Goal: Task Accomplishment & Management: Complete application form

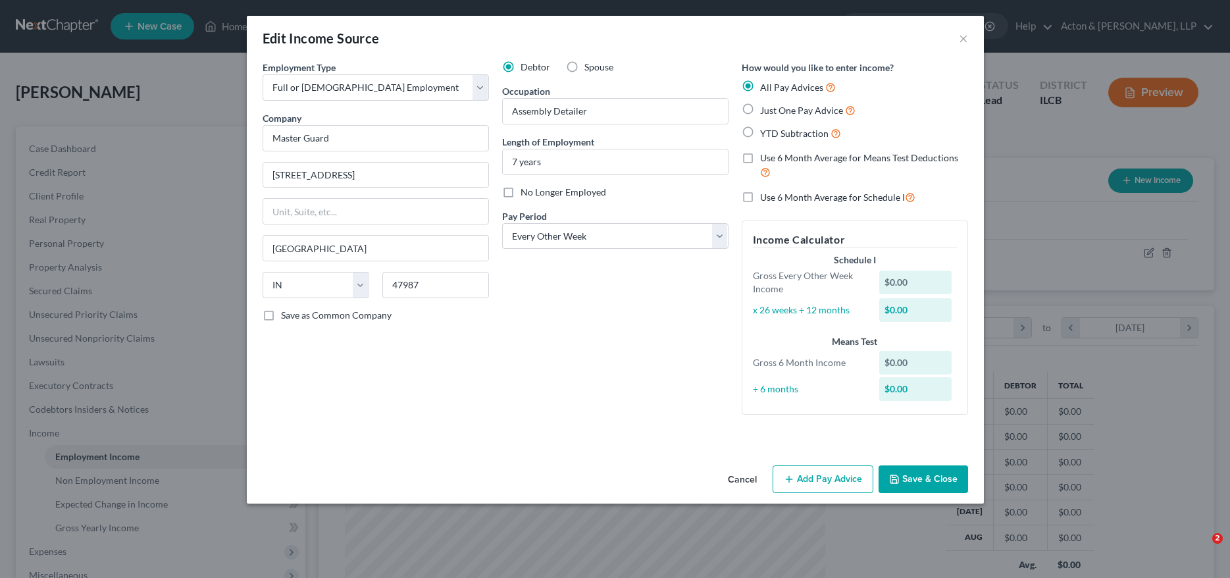
select select "0"
select select "15"
select select "2"
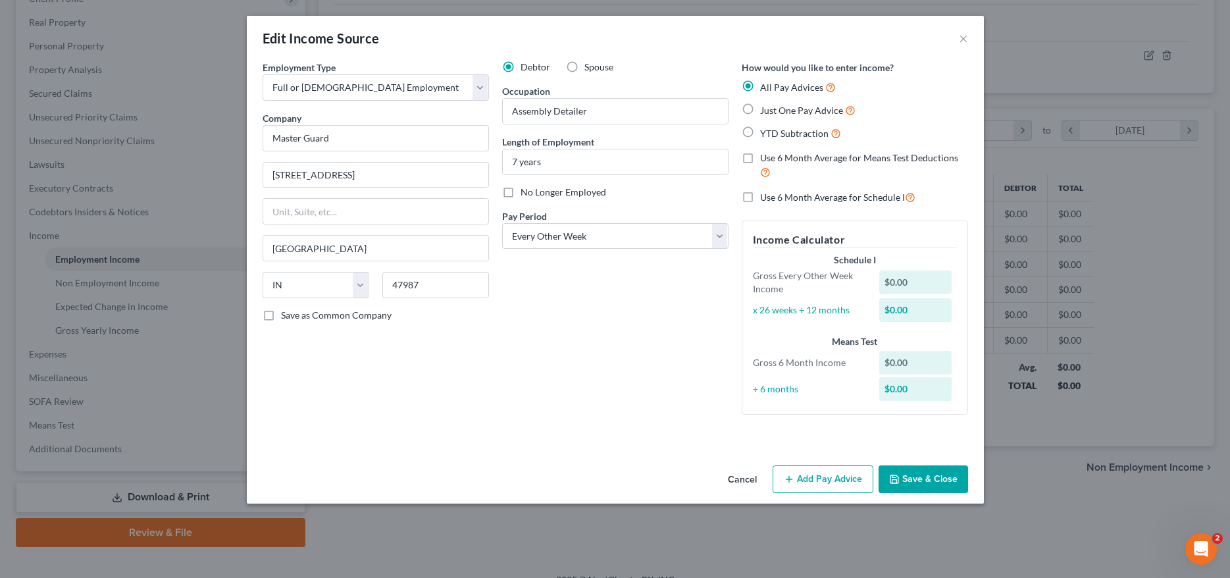
scroll to position [240, 507]
drag, startPoint x: 340, startPoint y: 138, endPoint x: 244, endPoint y: 139, distance: 96.1
click at [244, 139] on div "Edit Income Source × Employment Type * Select Full or [DEMOGRAPHIC_DATA] Employ…" at bounding box center [615, 289] width 1230 height 578
type input "Flex N Gate"
click at [832, 472] on button "Add Pay Advice" at bounding box center [823, 479] width 101 height 28
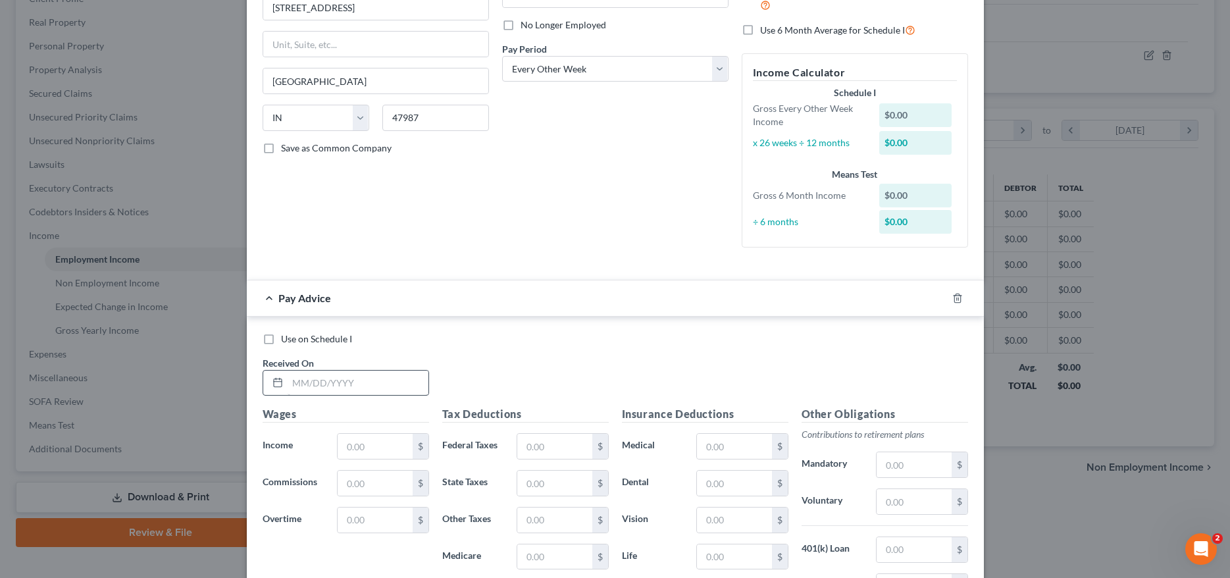
scroll to position [197, 0]
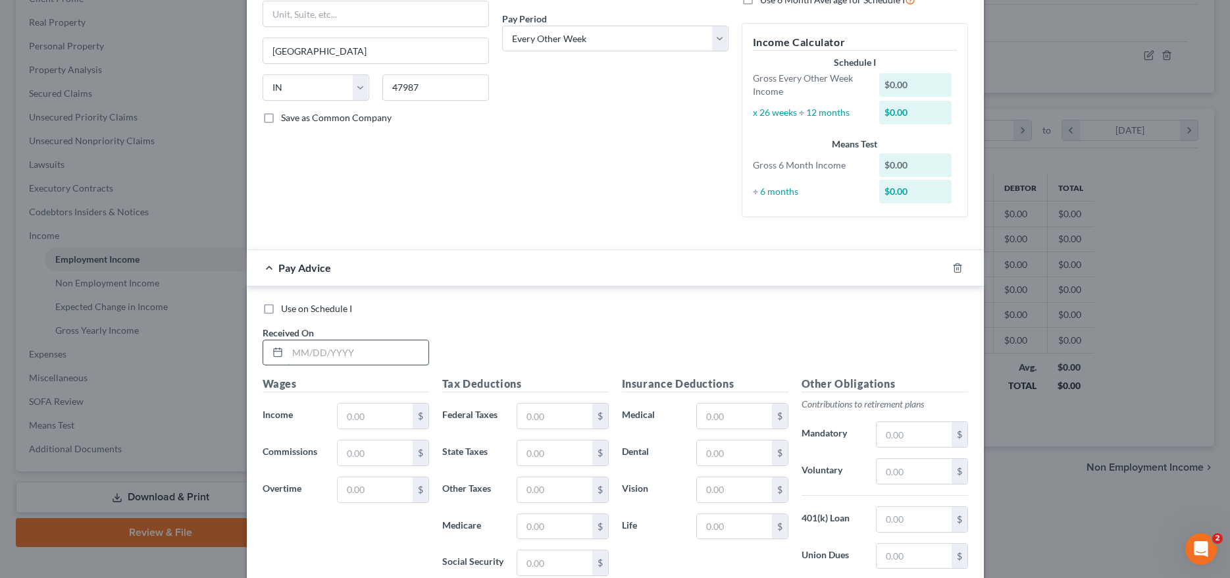
click at [333, 351] on input "text" at bounding box center [358, 352] width 141 height 25
type input "[DATE]"
click at [389, 410] on input "text" at bounding box center [375, 415] width 74 height 25
click at [378, 418] on input "text" at bounding box center [375, 415] width 74 height 25
type input "666.00"
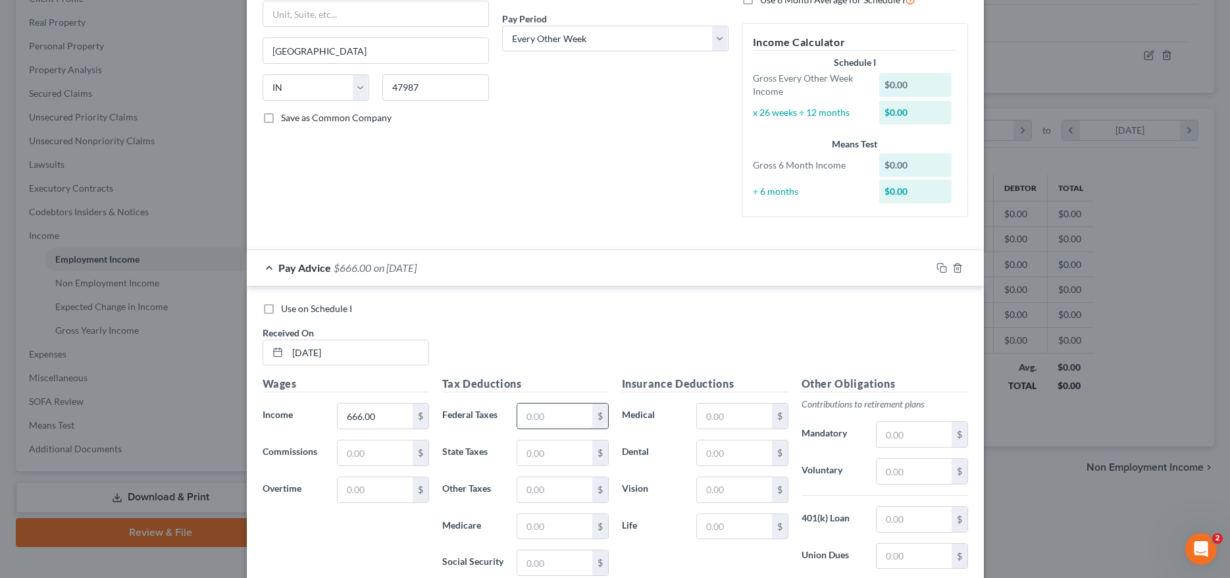
click at [558, 421] on input "text" at bounding box center [554, 415] width 74 height 25
click at [535, 421] on input "text" at bounding box center [554, 415] width 74 height 25
type input "50.64"
click at [550, 459] on input "text" at bounding box center [554, 452] width 74 height 25
type input "9.65"
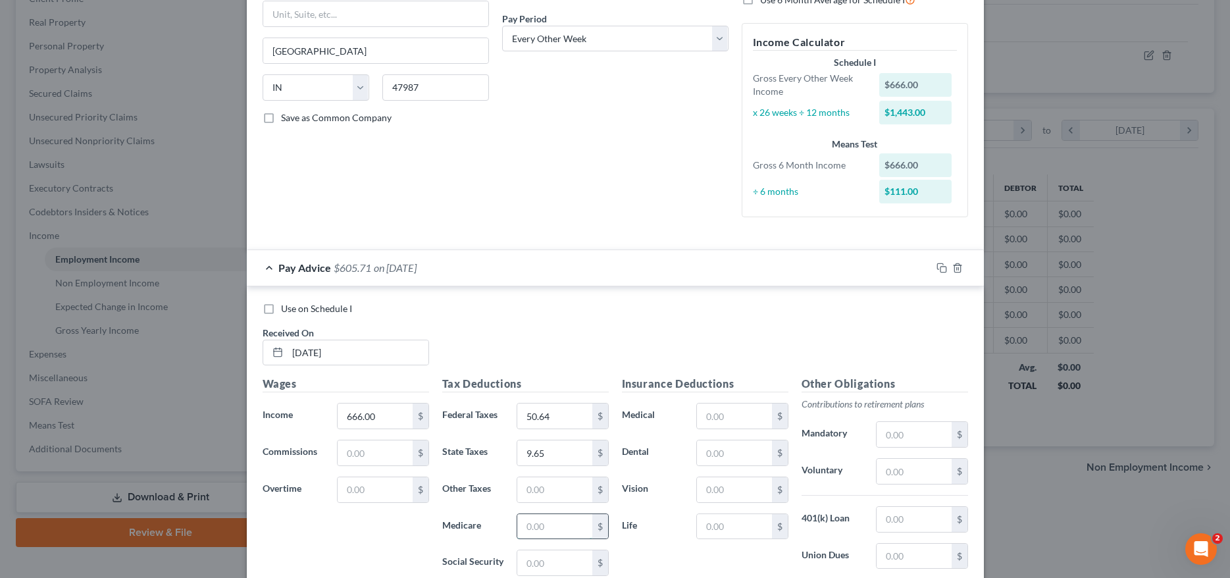
click at [534, 527] on input "text" at bounding box center [554, 526] width 74 height 25
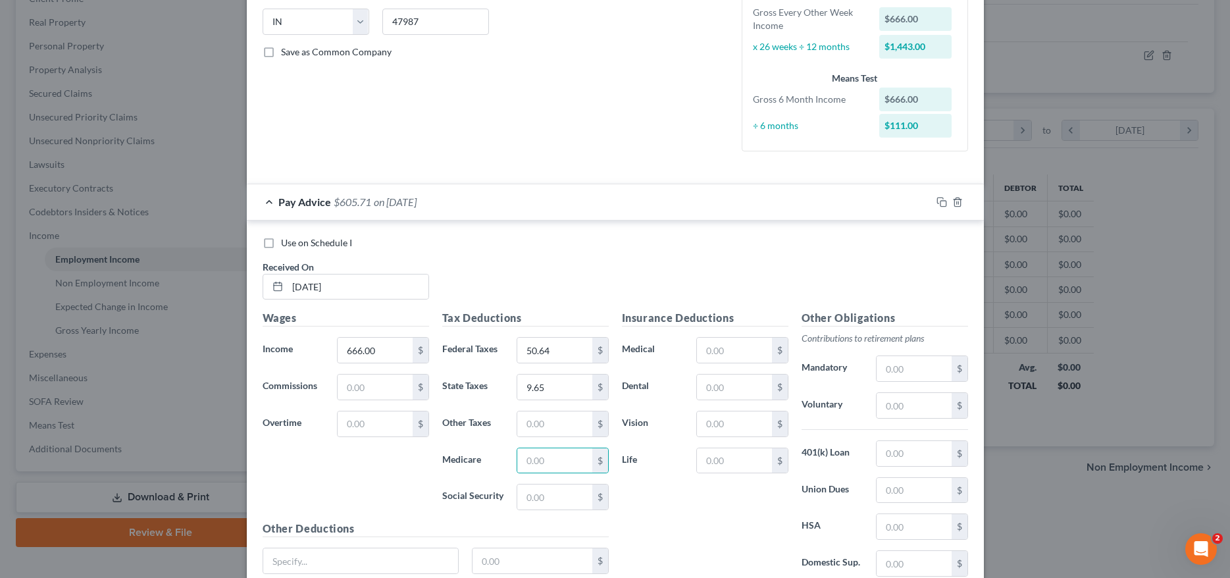
click at [767, 276] on div "Use on Schedule I Received On * [DATE]" at bounding box center [615, 273] width 719 height 74
click at [561, 348] on input "50.64" at bounding box center [554, 350] width 74 height 25
click at [896, 404] on input "text" at bounding box center [914, 405] width 74 height 25
type input "33.3"
click at [729, 348] on input "text" at bounding box center [734, 350] width 74 height 25
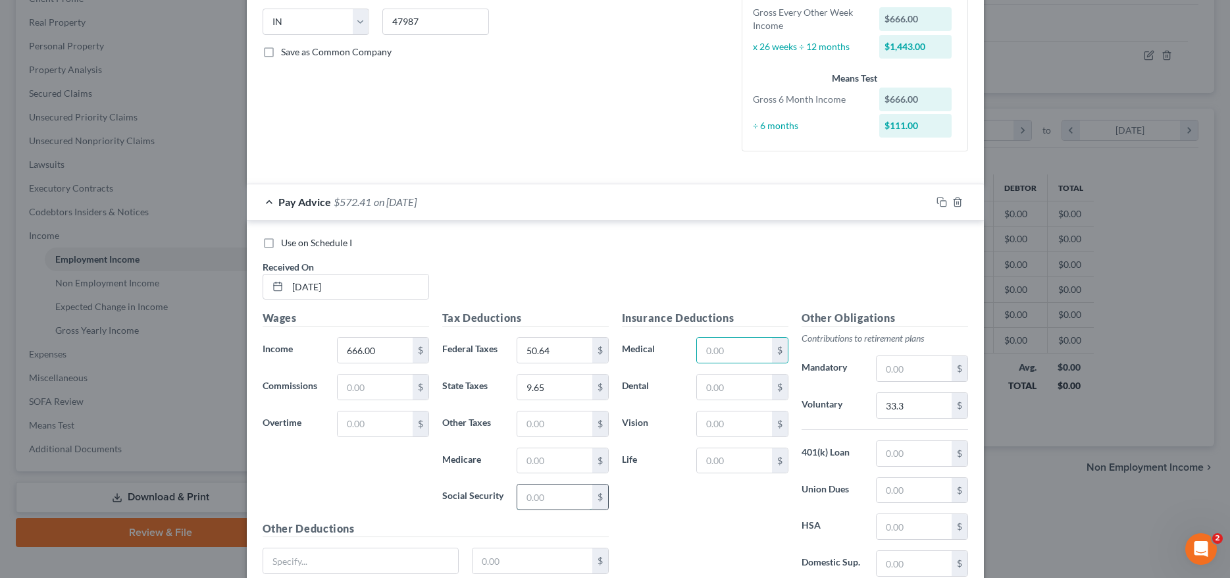
click at [536, 500] on input "text" at bounding box center [554, 496] width 74 height 25
type input "41.29"
click at [529, 459] on input "text" at bounding box center [554, 460] width 74 height 25
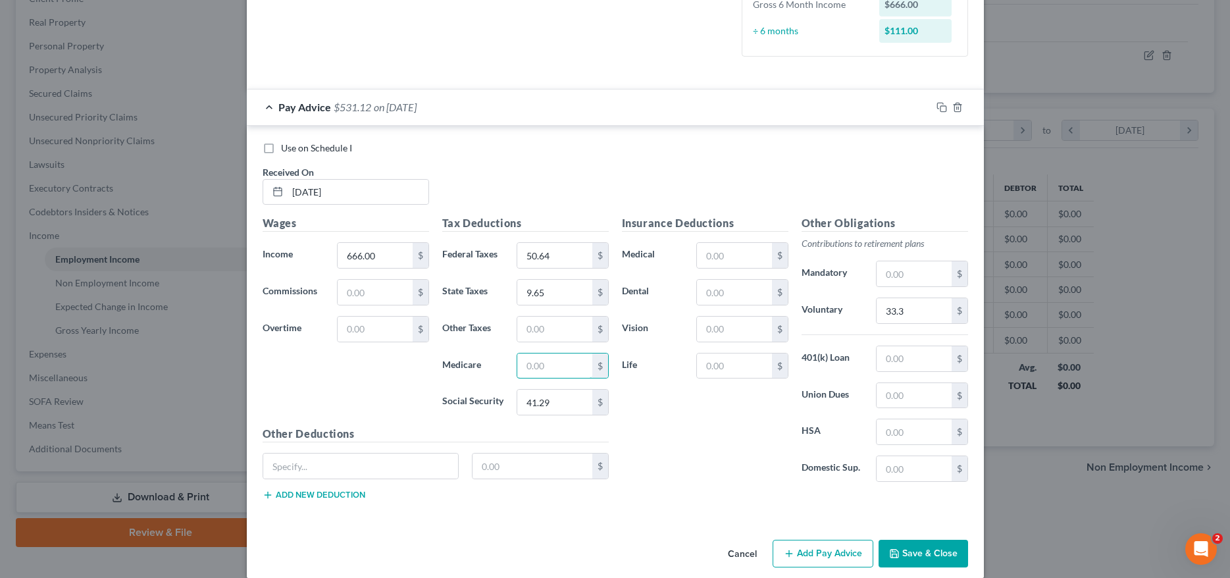
scroll to position [374, 0]
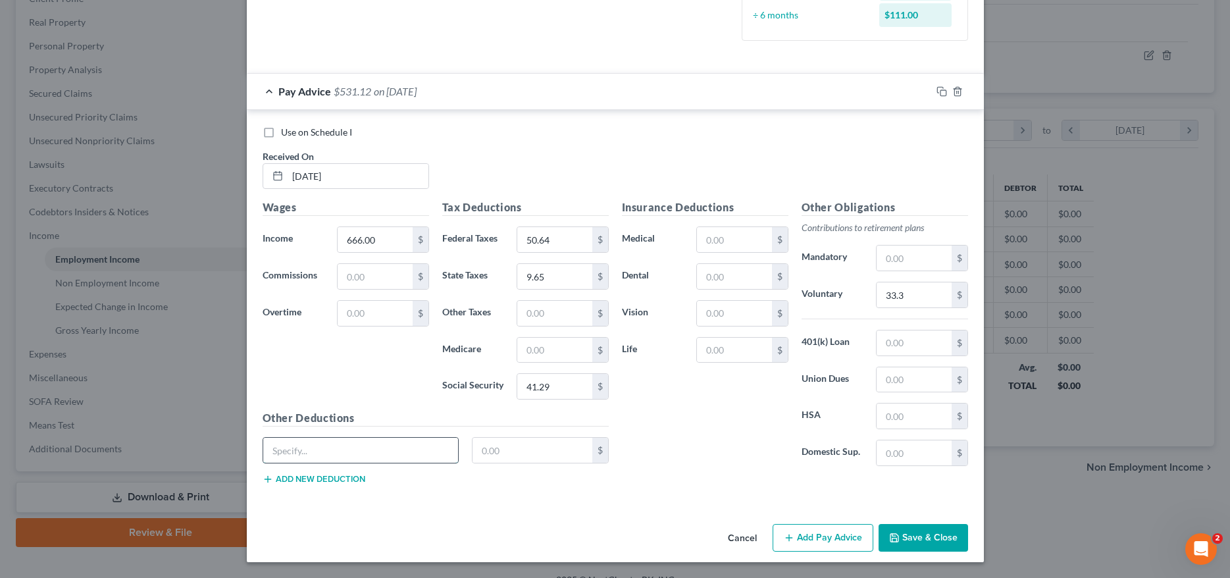
click at [339, 451] on input "text" at bounding box center [360, 450] width 195 height 25
click at [560, 349] on input "text" at bounding box center [554, 350] width 74 height 25
